Goal: Contribute content

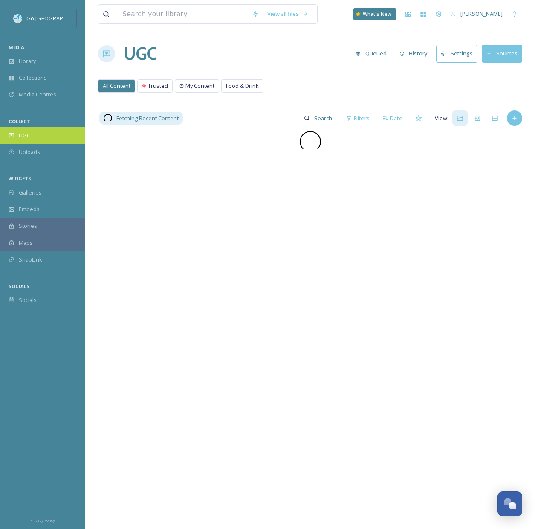
click at [29, 133] on span "UGC" at bounding box center [25, 135] width 12 height 8
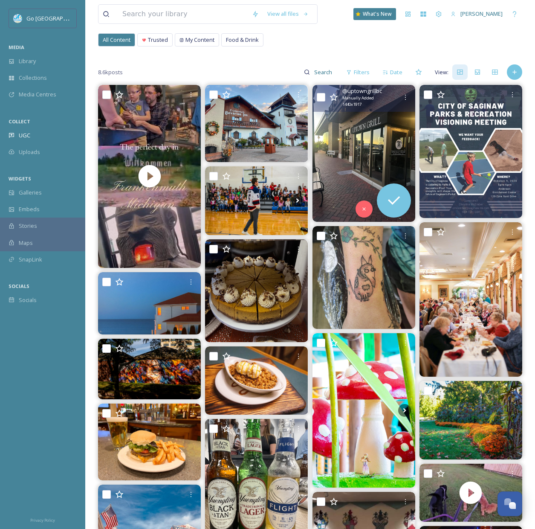
scroll to position [81, 0]
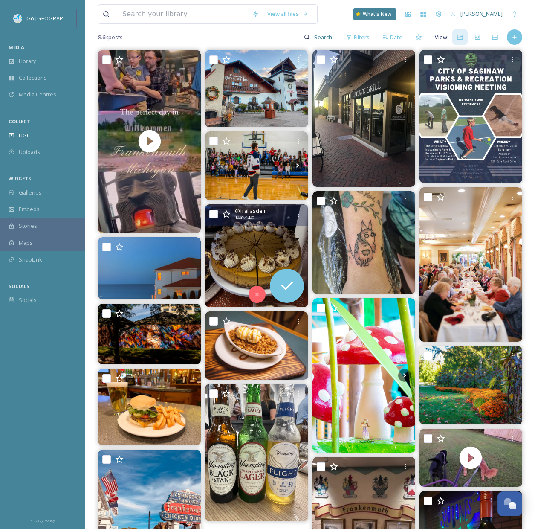
click at [300, 203] on div "@ fraliasdeli 1440 x 1440" at bounding box center [256, 415] width 103 height 730
click at [295, 217] on icon at bounding box center [298, 214] width 7 height 7
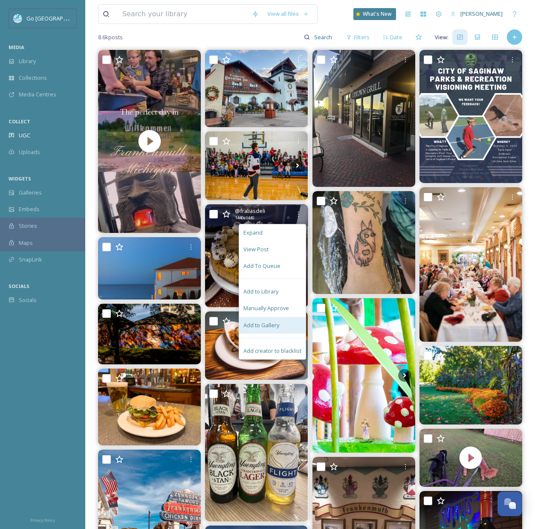
click at [270, 324] on span "Add to Gallery" at bounding box center [261, 325] width 36 height 8
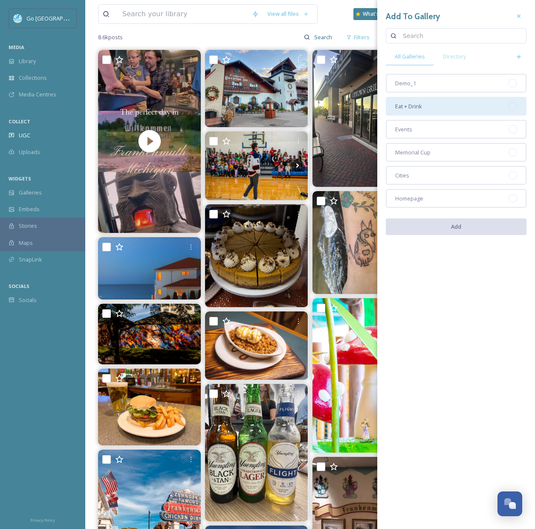
click at [431, 102] on div "Eat + Drink" at bounding box center [456, 106] width 141 height 19
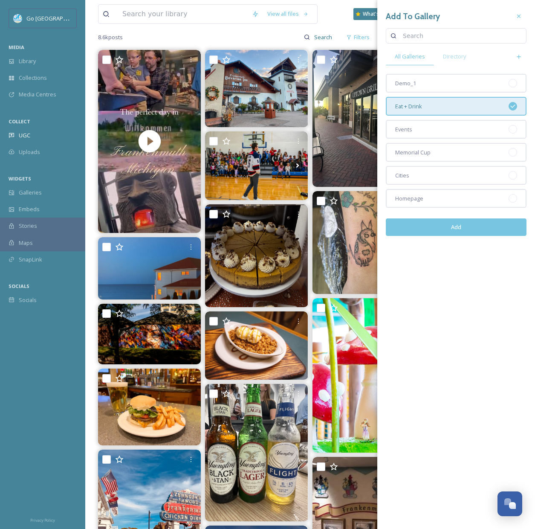
click at [467, 222] on button "Add" at bounding box center [456, 226] width 141 height 17
